Goal: Feedback & Contribution: Leave review/rating

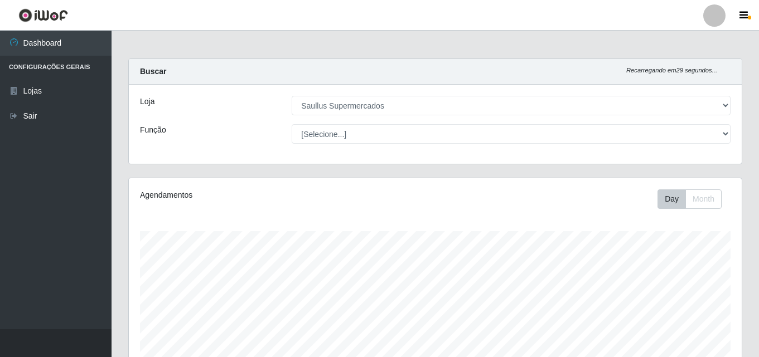
select select "423"
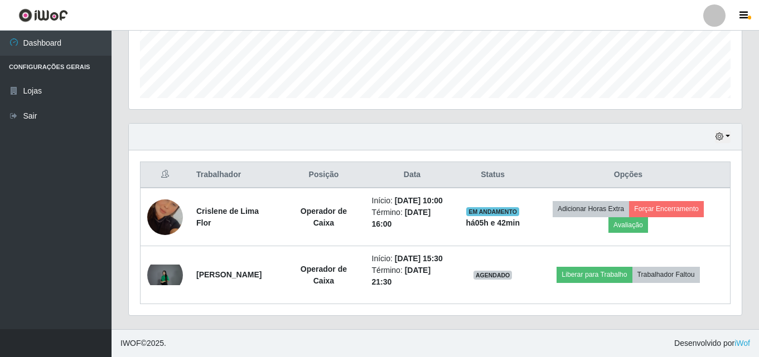
scroll to position [231, 613]
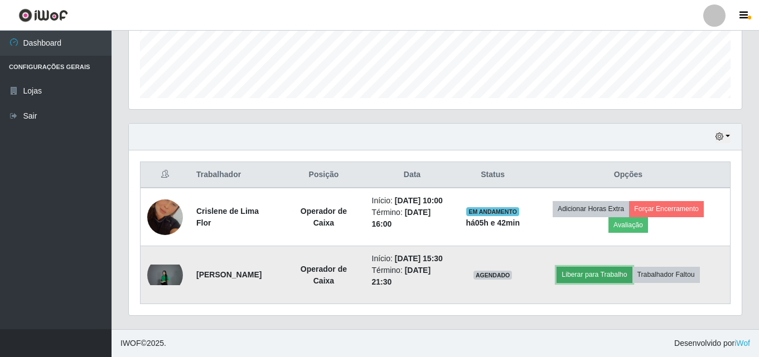
click at [611, 274] on button "Liberar para Trabalho" at bounding box center [593, 275] width 75 height 16
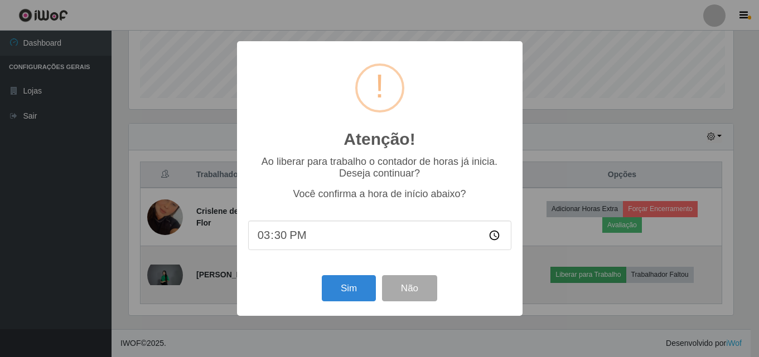
scroll to position [231, 607]
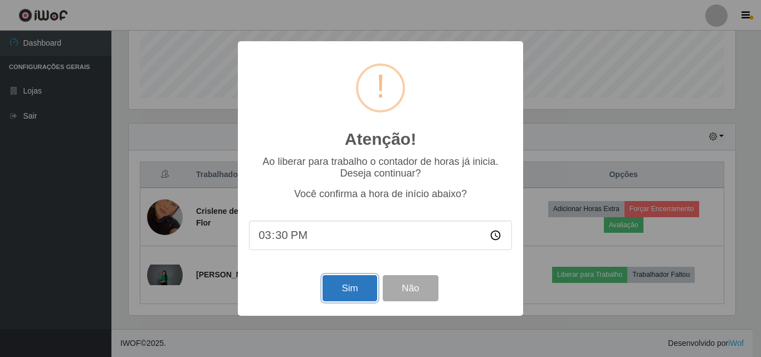
click at [340, 283] on button "Sim" at bounding box center [350, 288] width 54 height 26
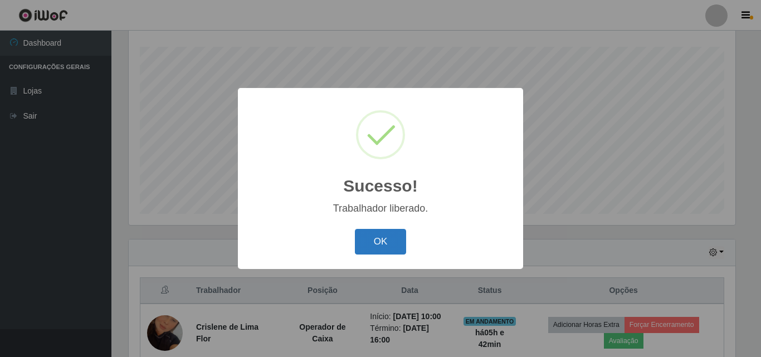
click at [378, 235] on button "OK" at bounding box center [381, 242] width 52 height 26
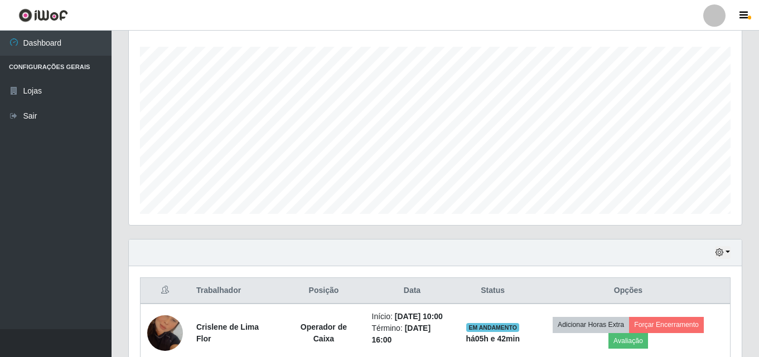
scroll to position [300, 0]
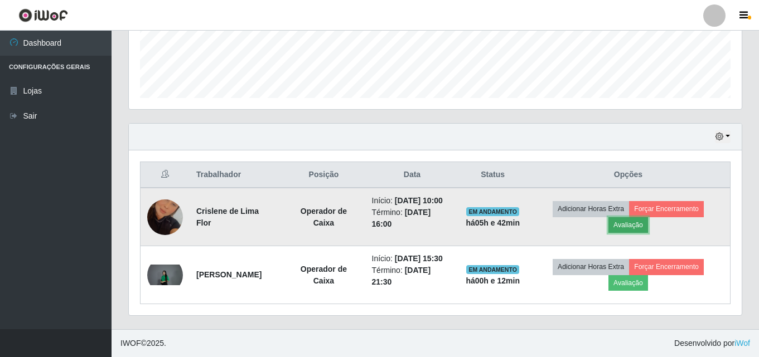
click at [642, 232] on button "Avaliação" at bounding box center [628, 225] width 40 height 16
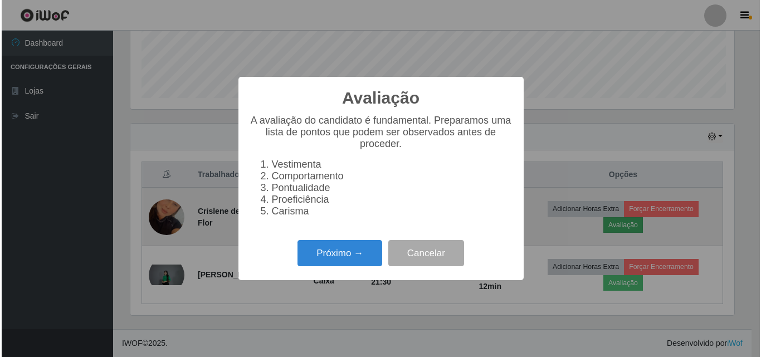
scroll to position [231, 607]
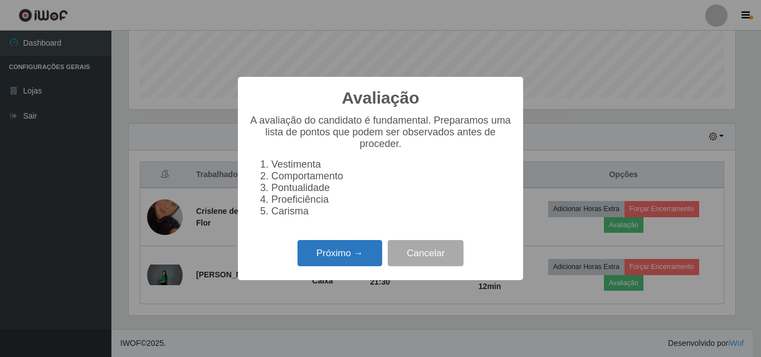
click at [321, 251] on button "Próximo →" at bounding box center [340, 253] width 85 height 26
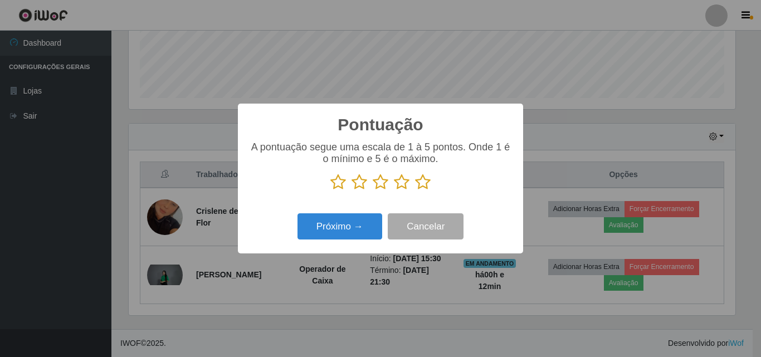
scroll to position [557215, 556839]
click at [338, 180] on icon at bounding box center [339, 182] width 16 height 17
click at [331, 191] on input "radio" at bounding box center [331, 191] width 0 height 0
click at [356, 180] on icon at bounding box center [360, 182] width 16 height 17
click at [352, 191] on input "radio" at bounding box center [352, 191] width 0 height 0
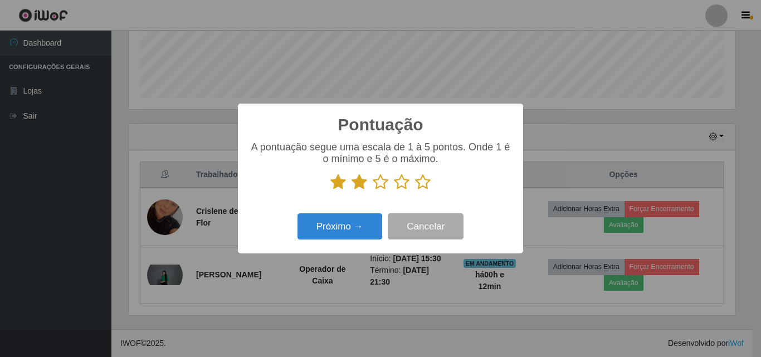
click at [380, 178] on icon at bounding box center [381, 182] width 16 height 17
click at [373, 191] on input "radio" at bounding box center [373, 191] width 0 height 0
click at [402, 179] on icon at bounding box center [402, 182] width 16 height 17
click at [394, 191] on input "radio" at bounding box center [394, 191] width 0 height 0
click at [422, 187] on icon at bounding box center [423, 182] width 16 height 17
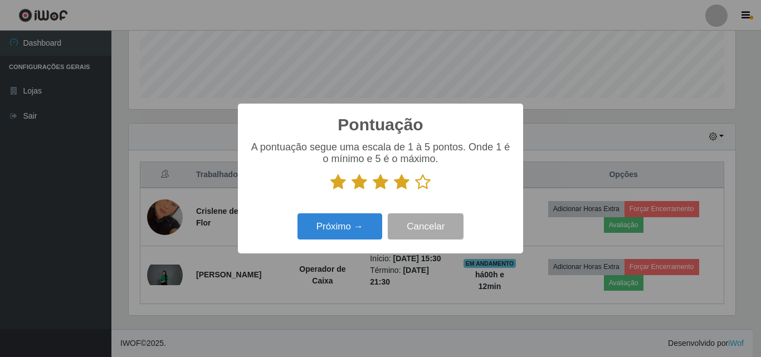
click at [415, 191] on input "radio" at bounding box center [415, 191] width 0 height 0
click at [332, 229] on button "Próximo →" at bounding box center [340, 227] width 85 height 26
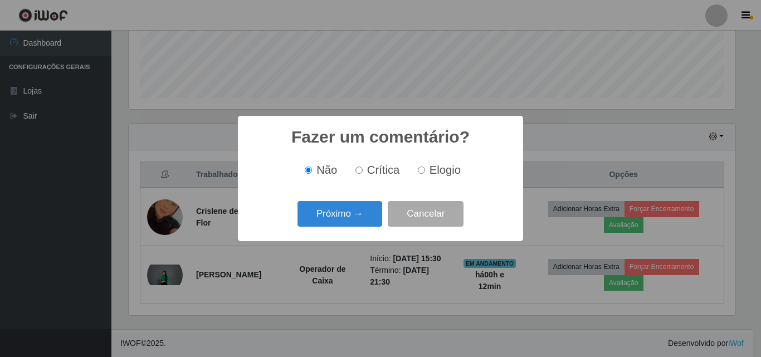
click at [423, 172] on input "Elogio" at bounding box center [421, 170] width 7 height 7
radio input "true"
click at [342, 219] on button "Próximo →" at bounding box center [340, 214] width 85 height 26
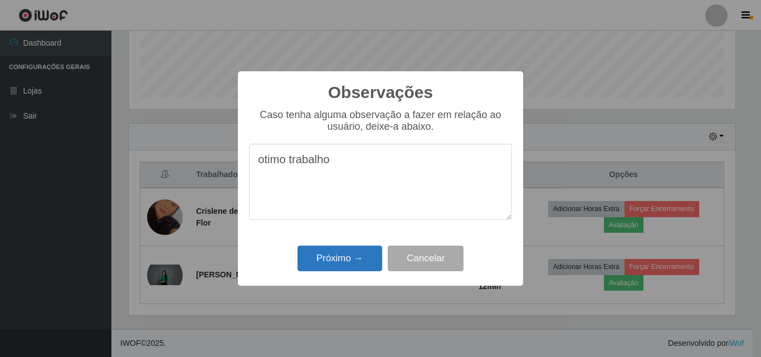
type textarea "otimo trabalho"
click at [348, 250] on button "Próximo →" at bounding box center [340, 259] width 85 height 26
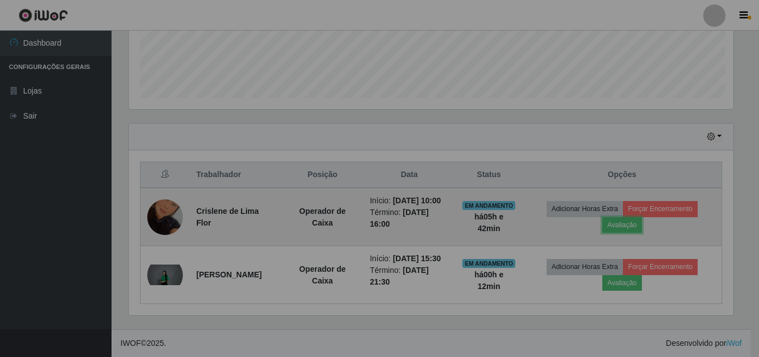
scroll to position [231, 613]
